Goal: Information Seeking & Learning: Learn about a topic

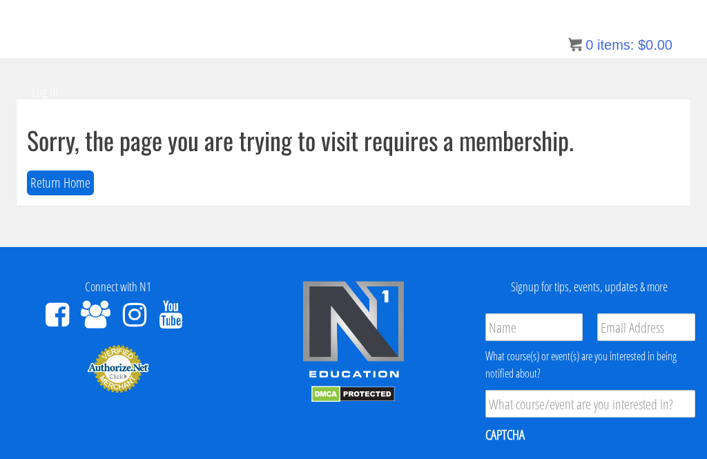
scroll to position [70, 0]
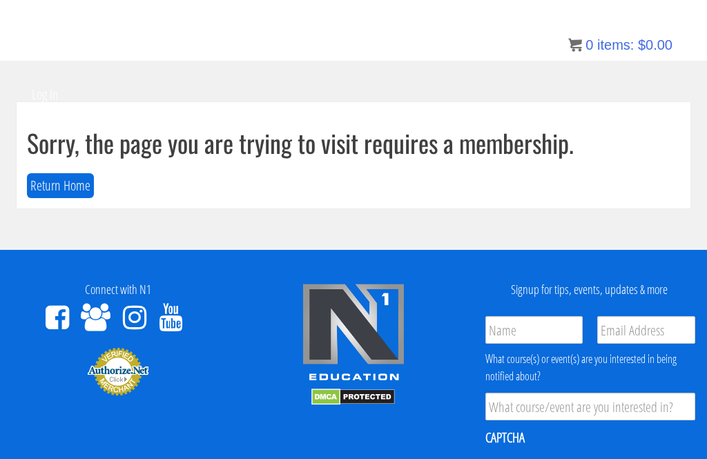
click at [42, 177] on button "Return Home" at bounding box center [60, 186] width 67 height 26
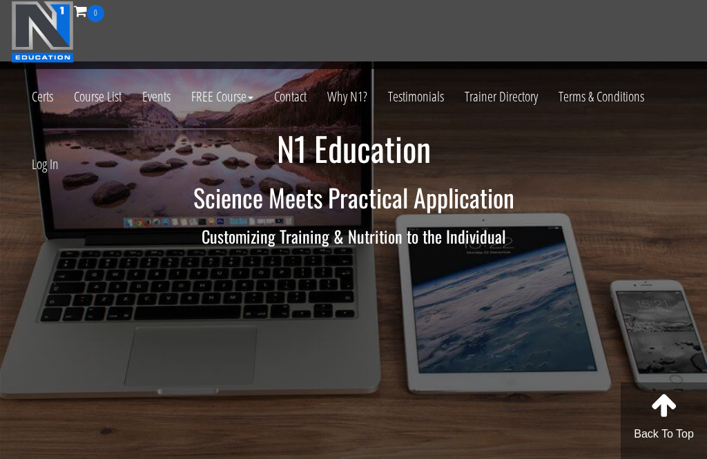
click at [39, 171] on link "Log In" at bounding box center [45, 164] width 48 height 68
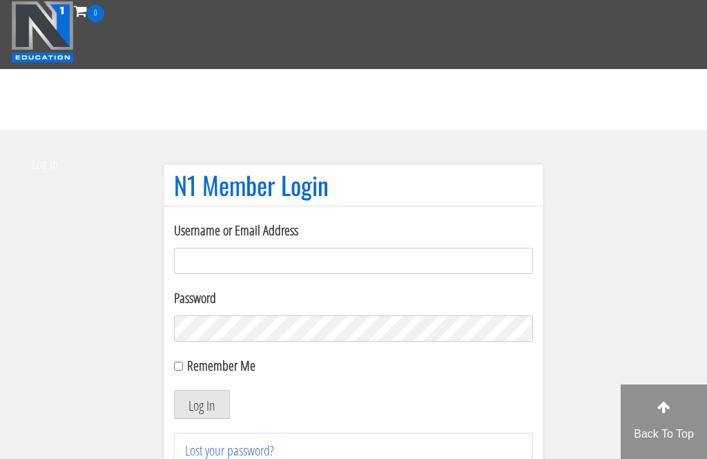
type input "ralf.sypesteyn"
click at [202, 405] on button "Log In" at bounding box center [202, 404] width 56 height 29
click at [204, 409] on button "Log In" at bounding box center [202, 404] width 56 height 29
click at [202, 407] on button "Log In" at bounding box center [202, 404] width 56 height 29
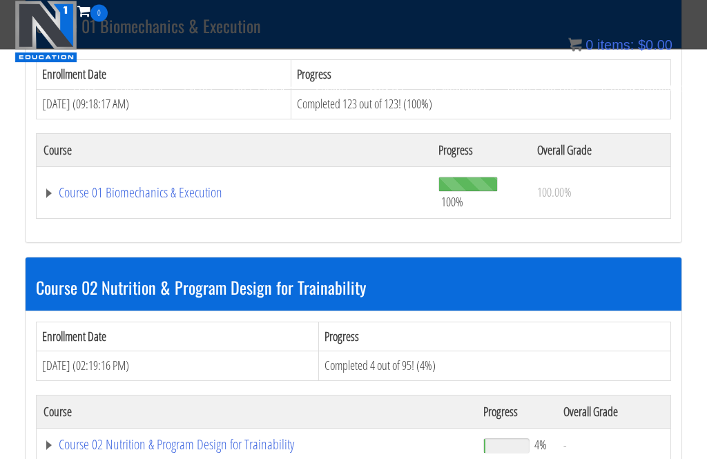
scroll to position [507, 0]
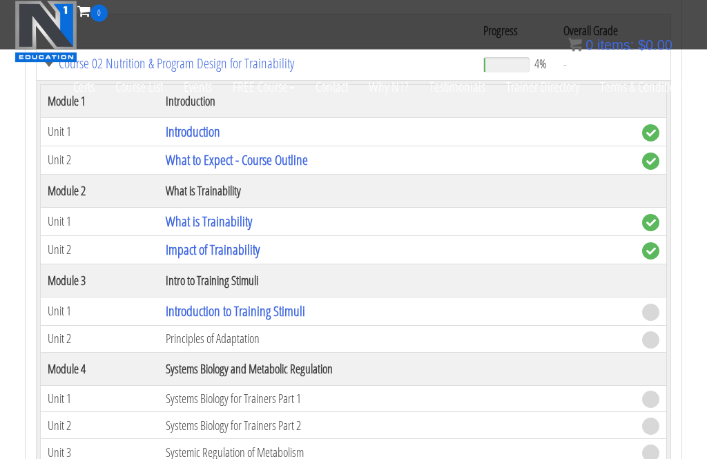
scroll to position [886, 0]
click at [294, 302] on link "Introduction to Training Stimuli" at bounding box center [235, 311] width 139 height 19
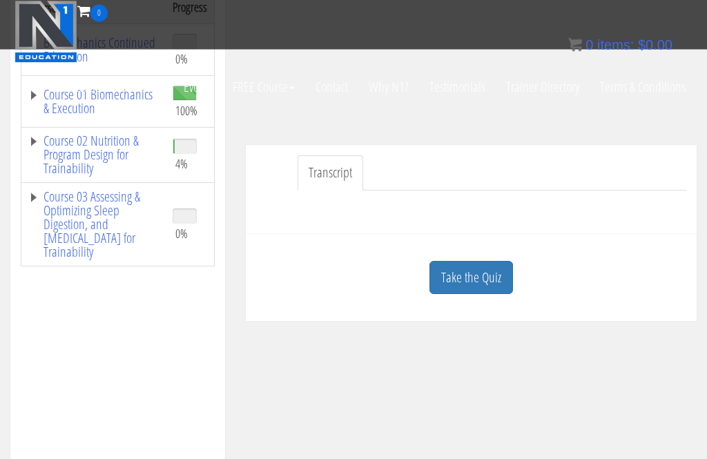
scroll to position [278, 0]
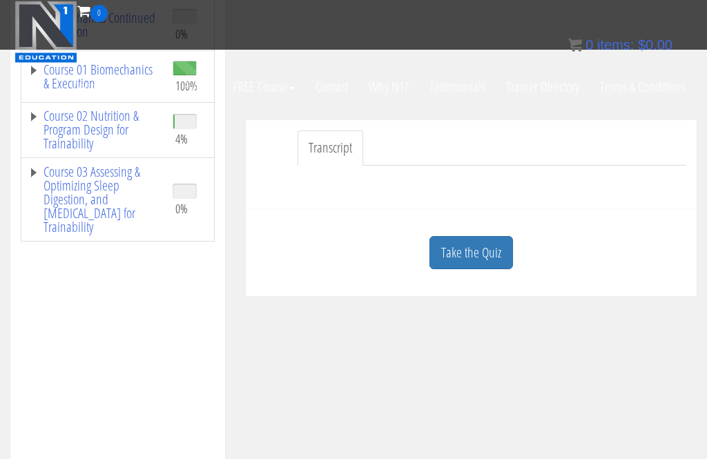
click at [481, 244] on link "Take the Quiz" at bounding box center [471, 253] width 84 height 34
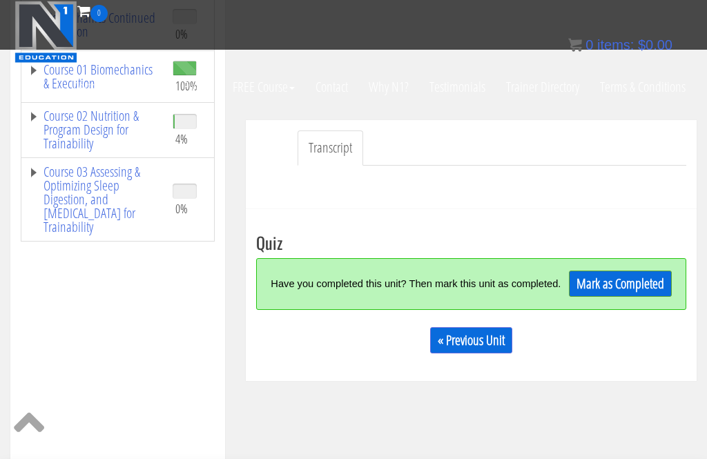
click at [629, 297] on link "Mark as Completed" at bounding box center [620, 284] width 103 height 26
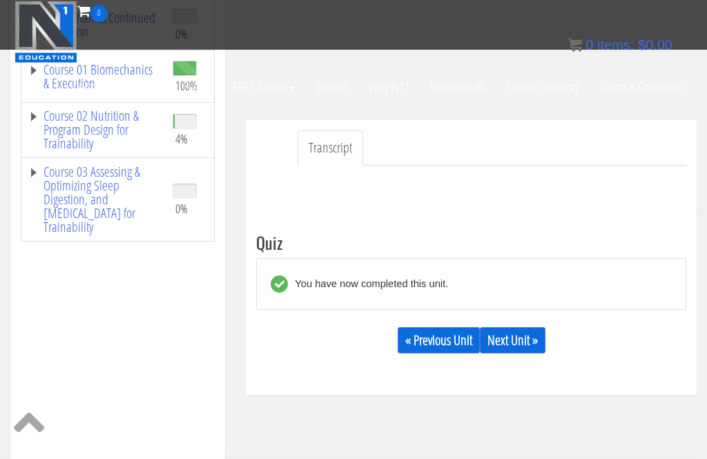
click at [536, 344] on link "Next Unit »" at bounding box center [513, 340] width 66 height 26
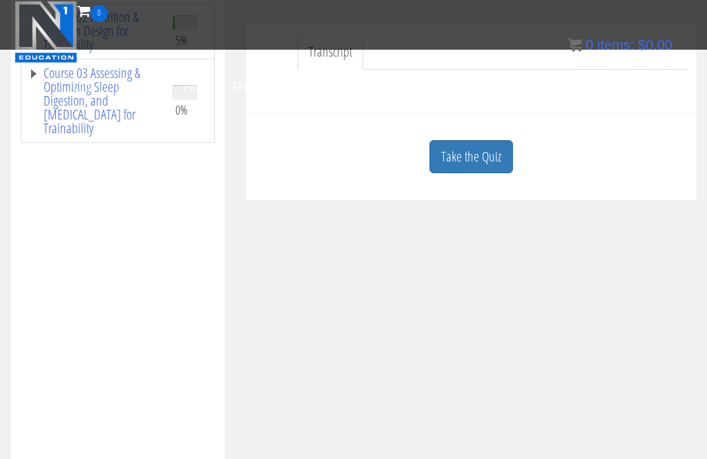
scroll to position [363, 0]
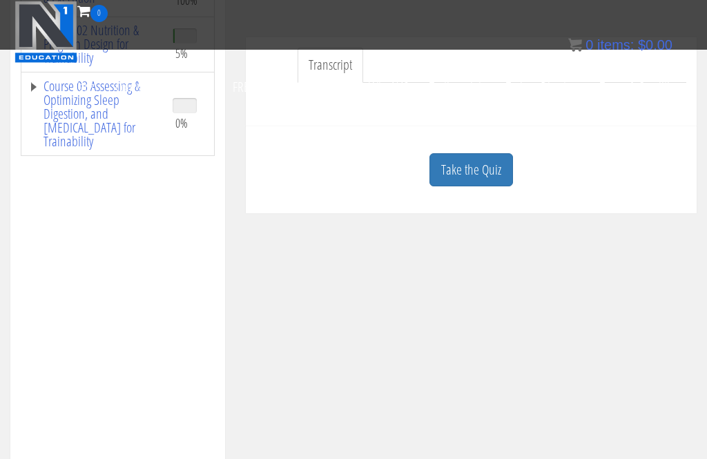
click at [496, 166] on link "Take the Quiz" at bounding box center [471, 170] width 84 height 34
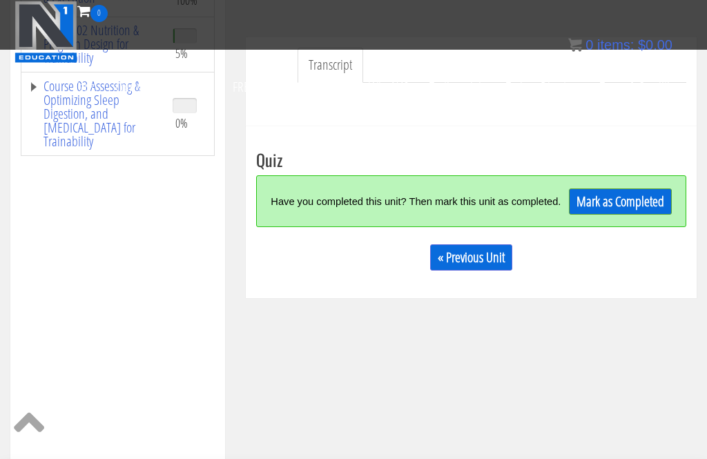
click at [619, 206] on link "Mark as Completed" at bounding box center [620, 201] width 103 height 26
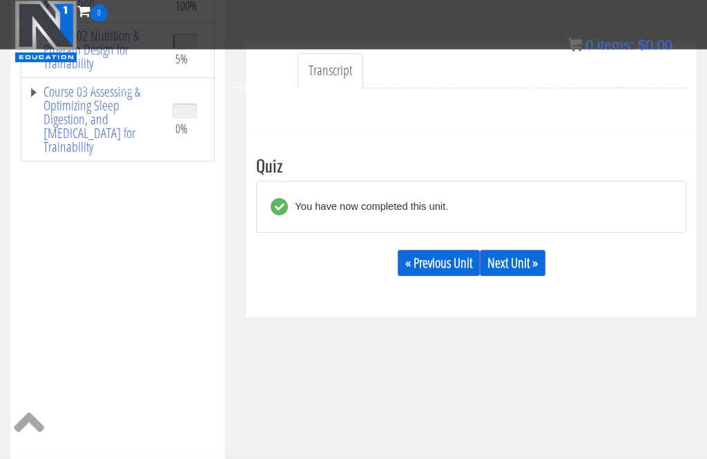
scroll to position [358, 0]
click at [525, 263] on link "Next Unit »" at bounding box center [513, 263] width 66 height 26
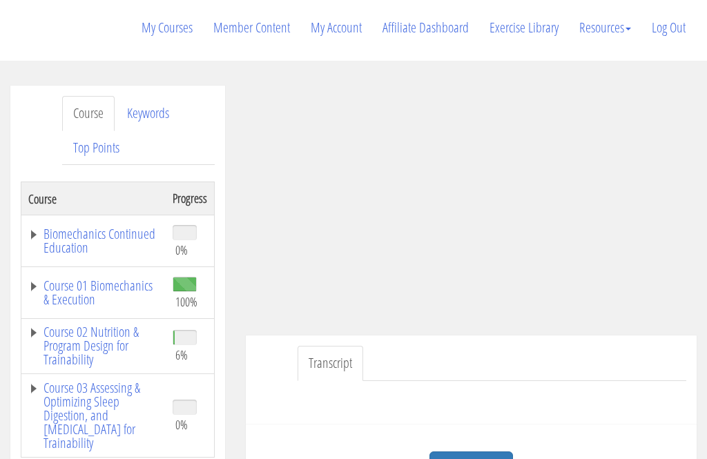
scroll to position [205, 0]
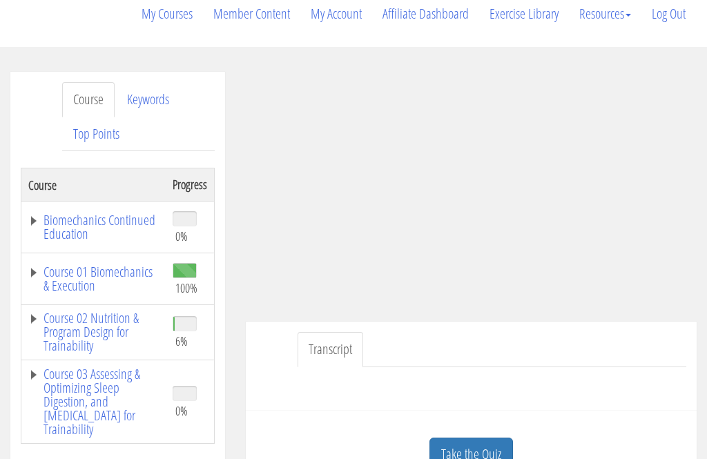
click at [68, 331] on link "Course 02 Nutrition & Program Design for Trainability" at bounding box center [93, 331] width 130 height 41
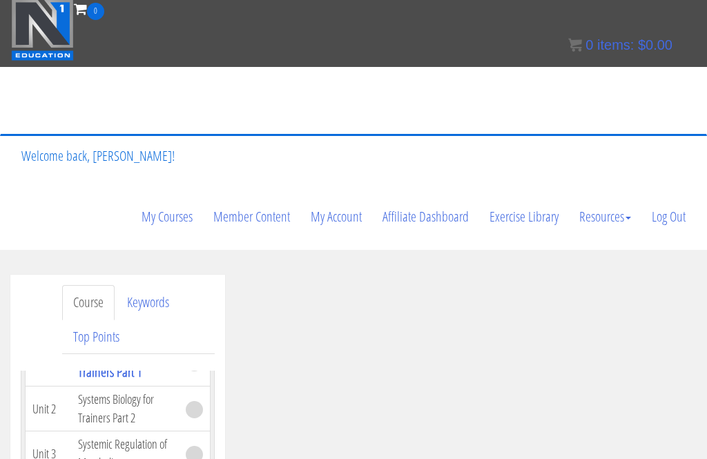
scroll to position [0, 0]
